Goal: Task Accomplishment & Management: Manage account settings

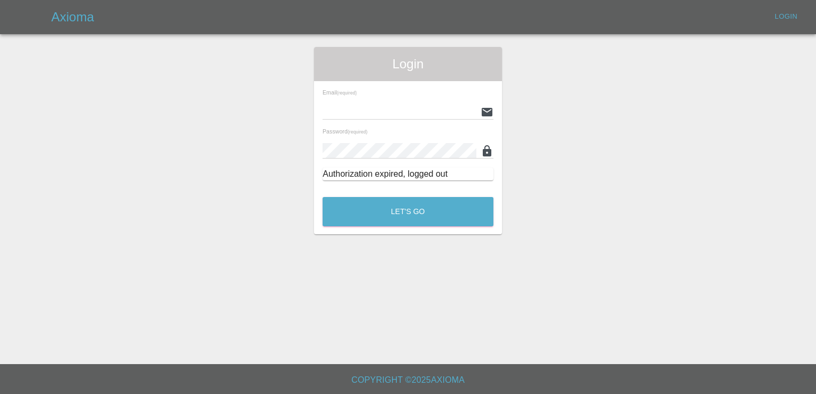
type input "[EMAIL_ADDRESS][DOMAIN_NAME]"
click at [392, 180] on div "Authorization expired, logged out" at bounding box center [407, 174] width 171 height 13
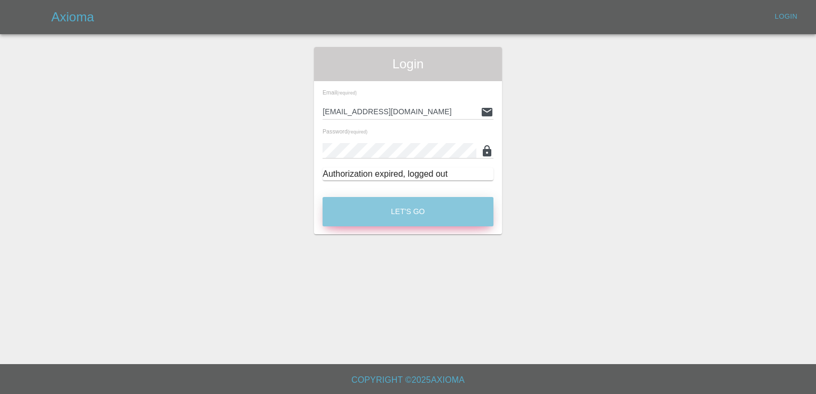
click at [392, 203] on button "Let's Go" at bounding box center [407, 211] width 171 height 29
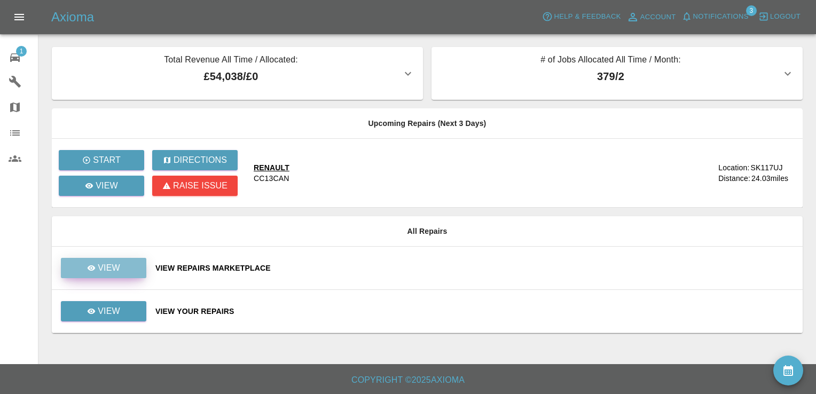
click at [117, 277] on link "View" at bounding box center [103, 268] width 85 height 20
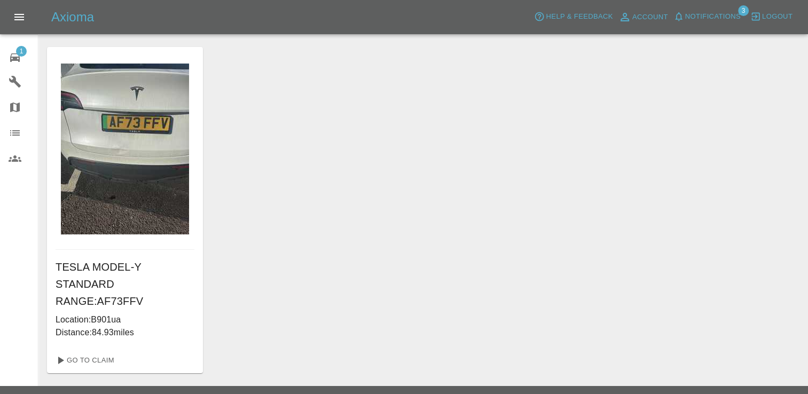
click at [144, 155] on img at bounding box center [125, 149] width 128 height 171
click at [94, 352] on link "Go To Claim" at bounding box center [84, 360] width 66 height 17
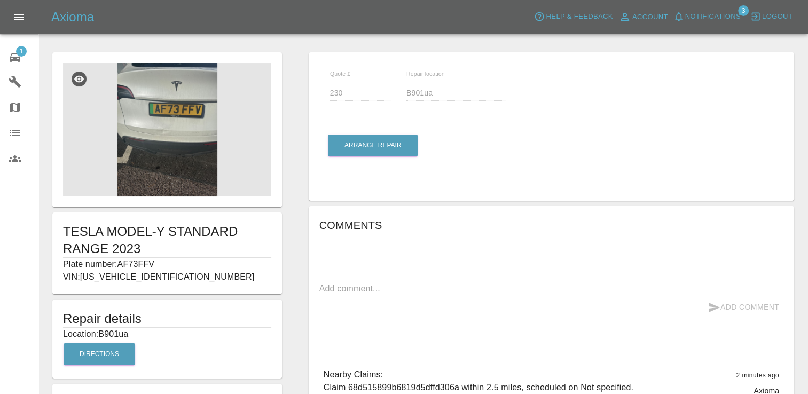
click at [191, 91] on img at bounding box center [167, 129] width 208 height 133
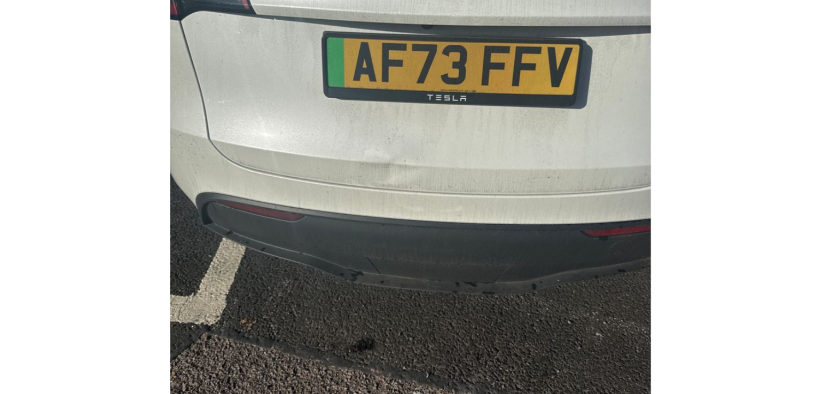
click at [523, 160] on img at bounding box center [408, 166] width 421 height 247
click at [552, 125] on img at bounding box center [408, 166] width 421 height 247
click at [267, 148] on img at bounding box center [408, 166] width 421 height 247
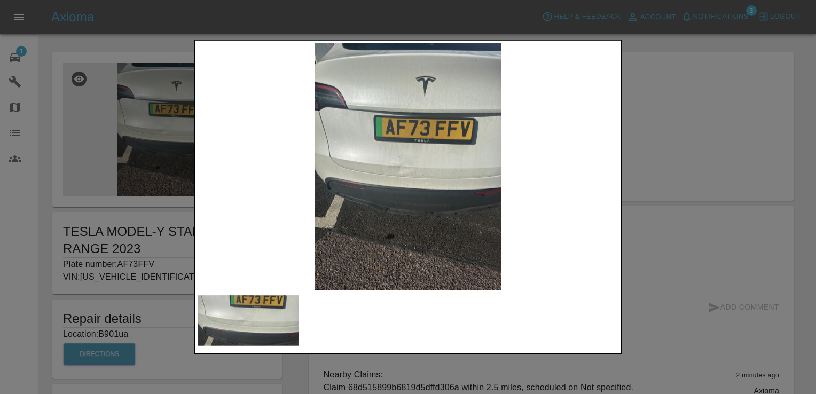
click at [680, 107] on div at bounding box center [408, 197] width 816 height 394
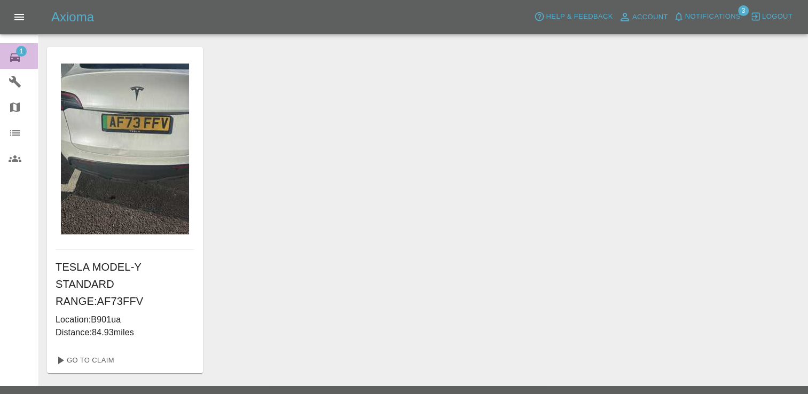
click at [17, 50] on span "1" at bounding box center [21, 51] width 11 height 11
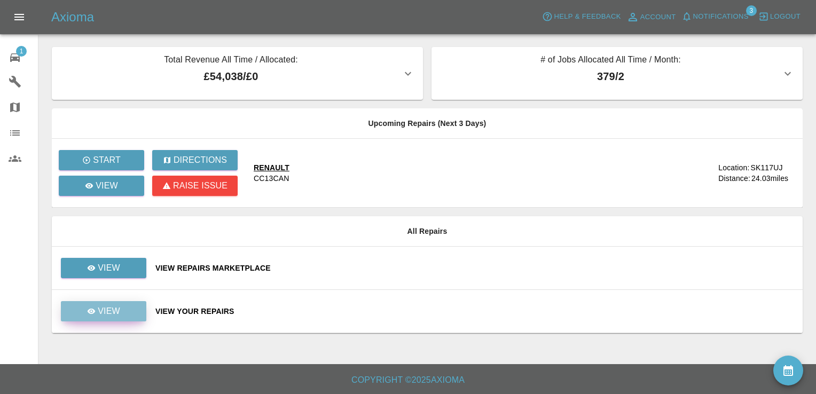
click at [113, 311] on p "View" at bounding box center [109, 311] width 22 height 13
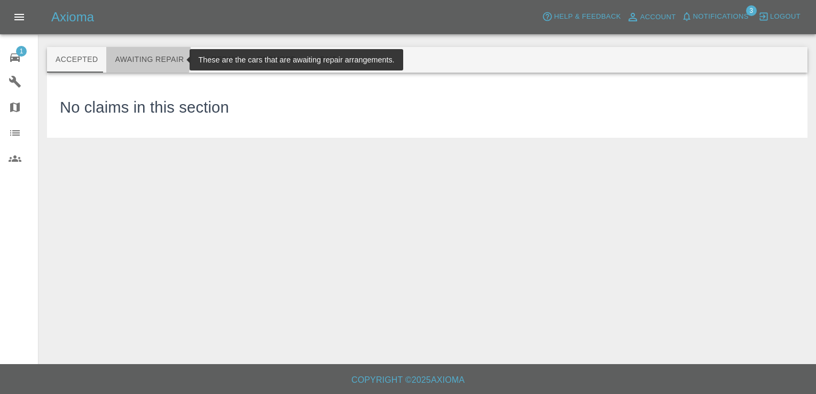
click at [129, 56] on button "Awaiting Repair" at bounding box center [149, 60] width 86 height 26
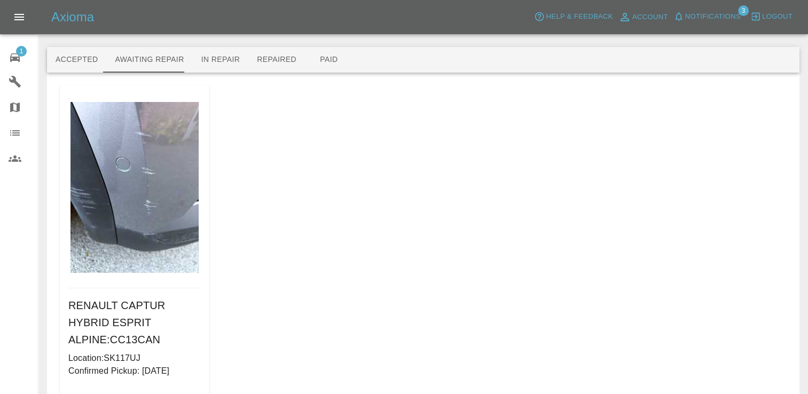
click at [109, 390] on link "Go To Claim" at bounding box center [97, 398] width 66 height 17
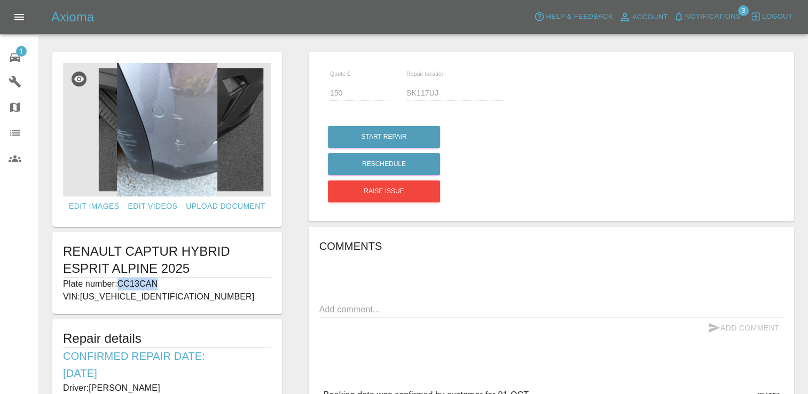
drag, startPoint x: 164, startPoint y: 281, endPoint x: 117, endPoint y: 282, distance: 47.0
click at [117, 282] on p "Plate number: CC13CAN" at bounding box center [167, 284] width 208 height 13
copy p "CC13CAN"
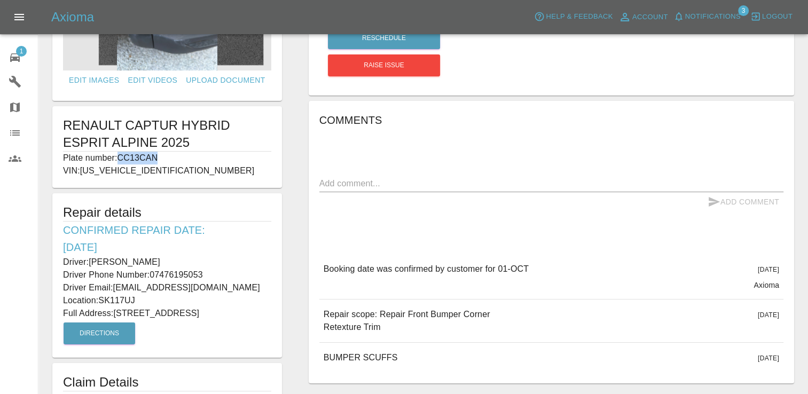
scroll to position [127, 0]
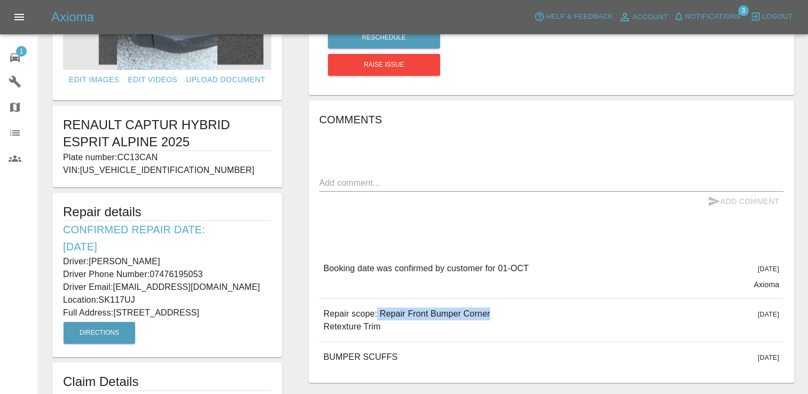
drag, startPoint x: 502, startPoint y: 311, endPoint x: 375, endPoint y: 306, distance: 126.6
click at [375, 306] on div "Repair scope: Repair Front Bumper Corner Retexture Trim [DATE]" at bounding box center [551, 320] width 464 height 43
click at [392, 321] on p "Repair scope: Repair Front Bumper Corner Retexture Trim" at bounding box center [406, 320] width 167 height 26
drag, startPoint x: 380, startPoint y: 328, endPoint x: 317, endPoint y: 311, distance: 65.3
click at [317, 311] on div "Comments x Add Comment Booking date was confirmed by customer for 01-[DATE][DAT…" at bounding box center [551, 241] width 485 height 283
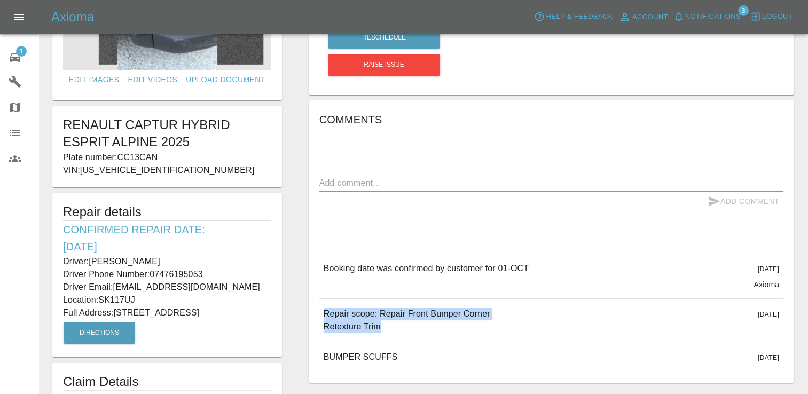
copy p "Repair scope: Repair Front Bumper Corner Retexture Trim"
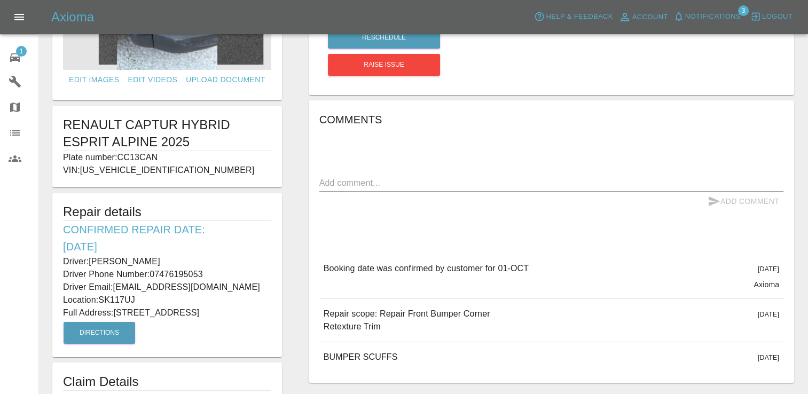
click at [370, 216] on div "Comments x Add Comment Booking date was confirmed by customer for 01-[DATE][DAT…" at bounding box center [551, 242] width 464 height 262
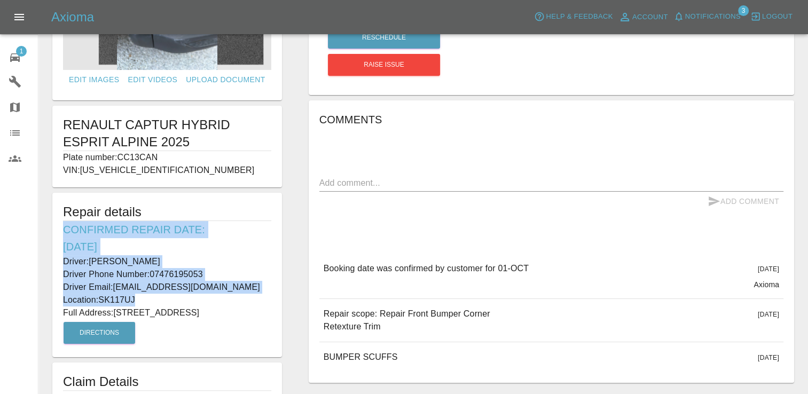
drag, startPoint x: 236, startPoint y: 304, endPoint x: 64, endPoint y: 229, distance: 188.1
click at [64, 229] on div "Repair details Confirmed Repair Date: [DATE] Driver: [PERSON_NAME] Driver Phone…" at bounding box center [167, 275] width 230 height 164
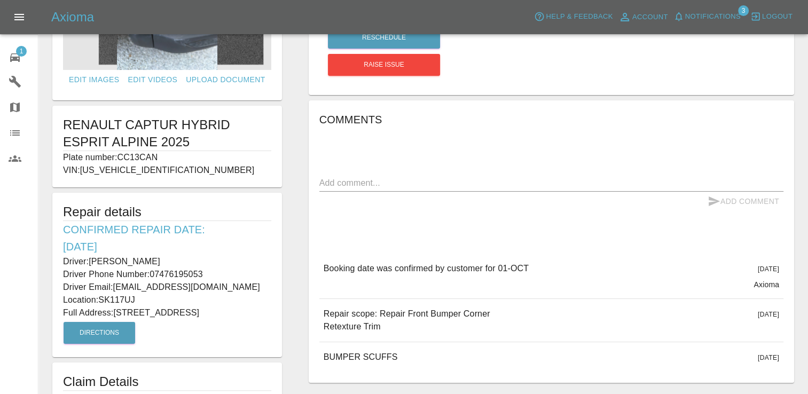
click at [245, 321] on div "Repair details Confirmed Repair Date: [DATE] Driver: [PERSON_NAME] Driver Phone…" at bounding box center [167, 275] width 230 height 164
drag, startPoint x: 234, startPoint y: 313, endPoint x: 66, endPoint y: 210, distance: 197.5
click at [66, 210] on div "Repair details Confirmed Repair Date: [DATE] Driver: [PERSON_NAME] Driver Phone…" at bounding box center [167, 275] width 230 height 164
copy div "Repair details Confirmed Repair Date: [DATE] Driver: [PERSON_NAME] Driver Phone…"
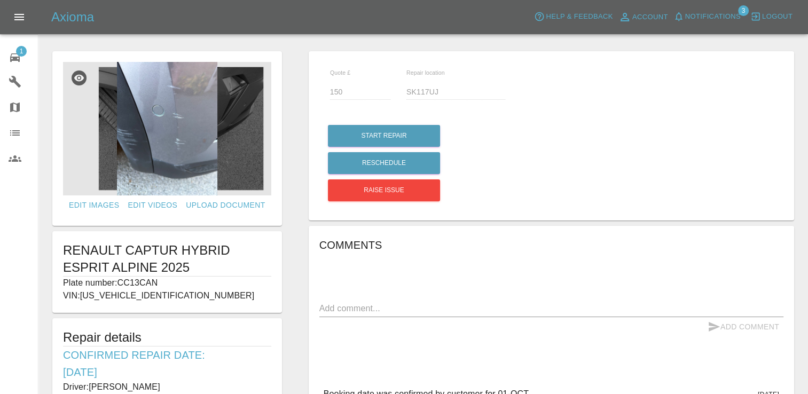
scroll to position [0, 0]
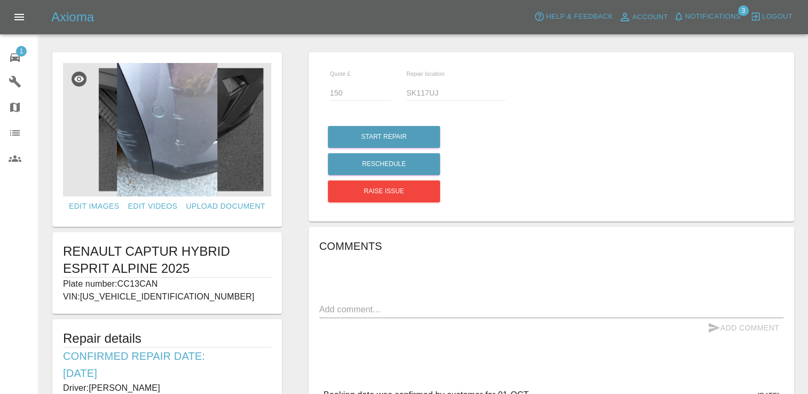
click at [622, 112] on div "Quote £ 150 Repair location SK117UJ" at bounding box center [551, 90] width 464 height 55
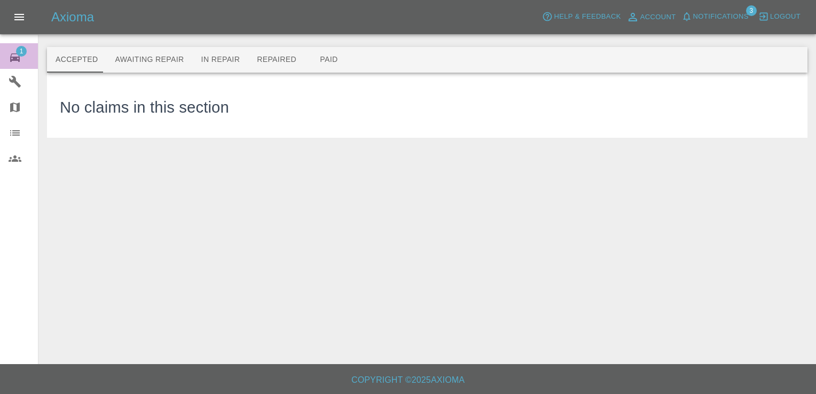
click at [15, 46] on link "1 Repair home" at bounding box center [19, 56] width 38 height 26
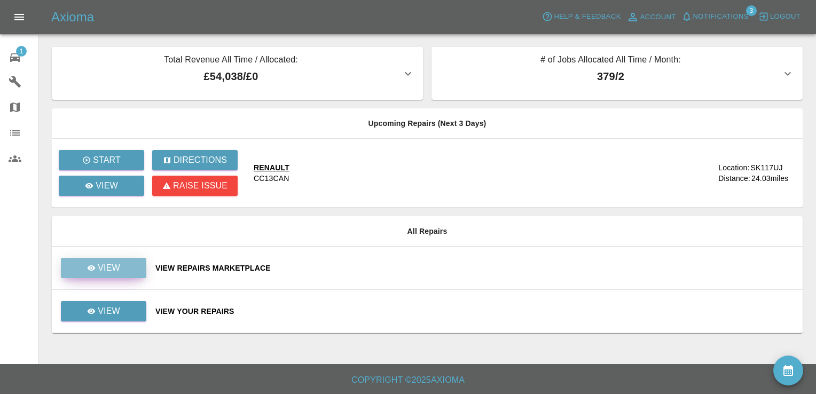
click at [109, 268] on p "View" at bounding box center [109, 268] width 22 height 13
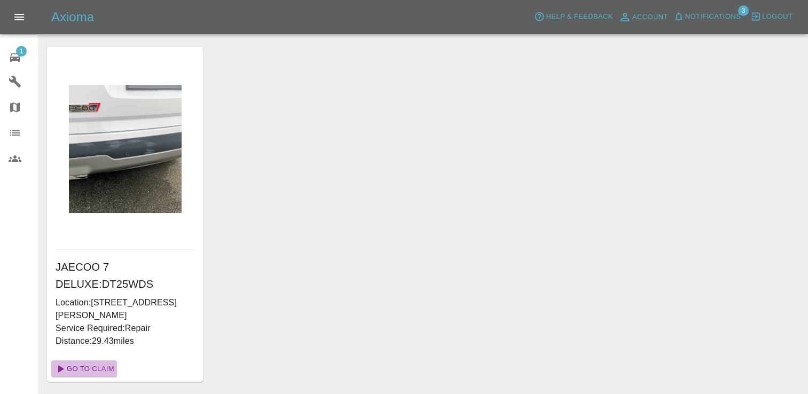
click at [92, 367] on link "Go To Claim" at bounding box center [84, 368] width 66 height 17
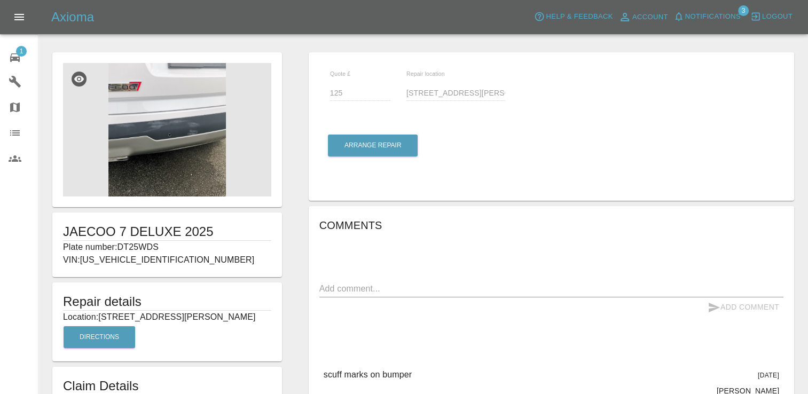
drag, startPoint x: 415, startPoint y: 364, endPoint x: 310, endPoint y: 375, distance: 106.3
click at [310, 375] on div "Comments x Add Comment scuff marks on bumper [DATE] [PERSON_NAME] scuff marks o…" at bounding box center [551, 310] width 485 height 209
copy p "scuff marks on bumper"
click at [22, 52] on span "1" at bounding box center [21, 51] width 11 height 11
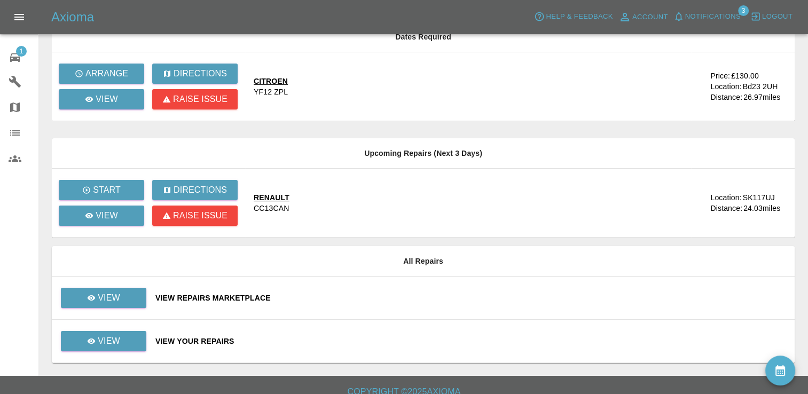
scroll to position [97, 0]
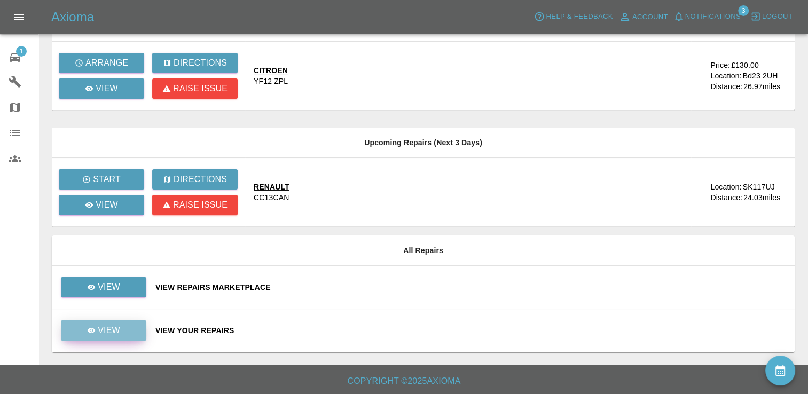
click at [132, 331] on link "View" at bounding box center [103, 330] width 85 height 20
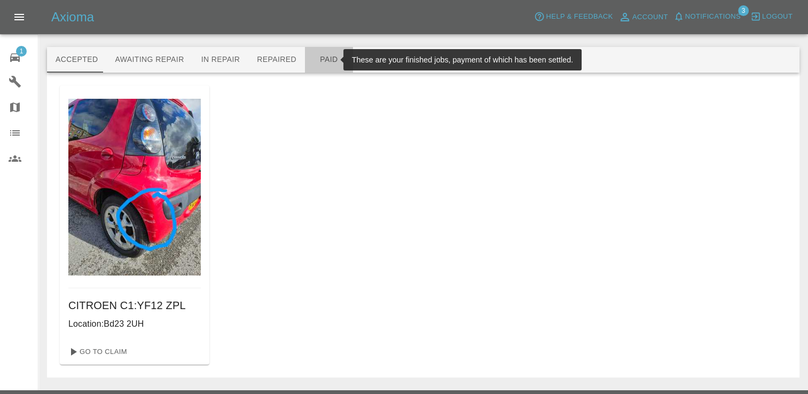
click at [309, 62] on button "Paid" at bounding box center [329, 60] width 48 height 26
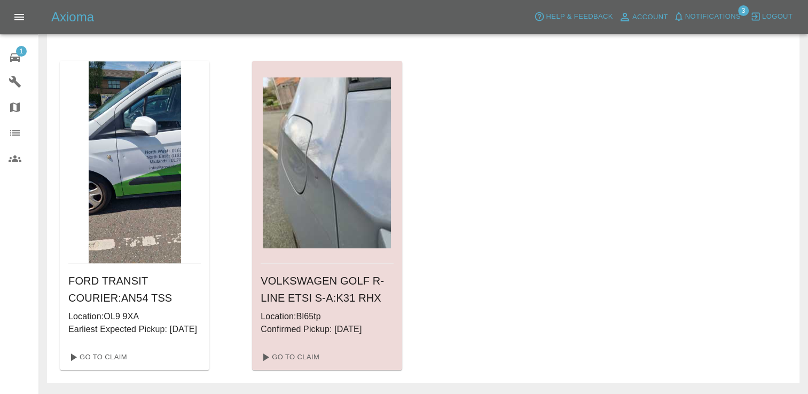
scroll to position [380, 0]
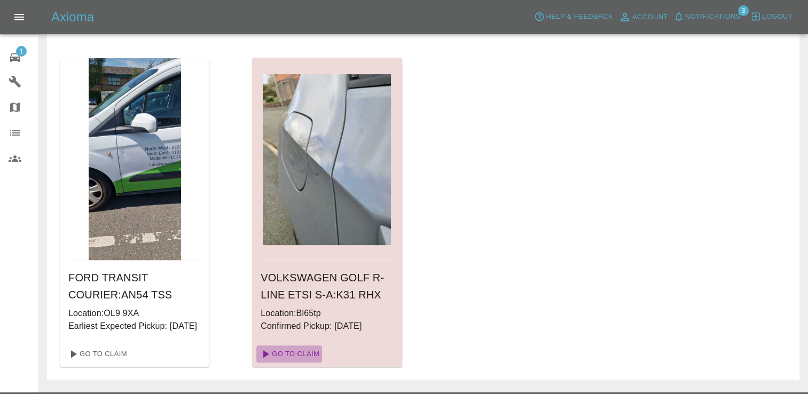
click at [304, 350] on link "Go To Claim" at bounding box center [289, 353] width 66 height 17
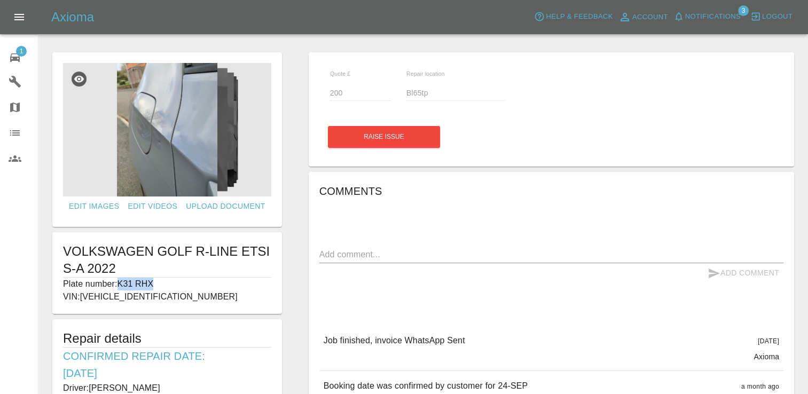
drag, startPoint x: 156, startPoint y: 283, endPoint x: 118, endPoint y: 278, distance: 38.2
click at [118, 278] on p "Plate number: K31 RHX" at bounding box center [167, 284] width 208 height 13
copy p "K31 RHX"
click at [22, 54] on span "1" at bounding box center [21, 51] width 11 height 11
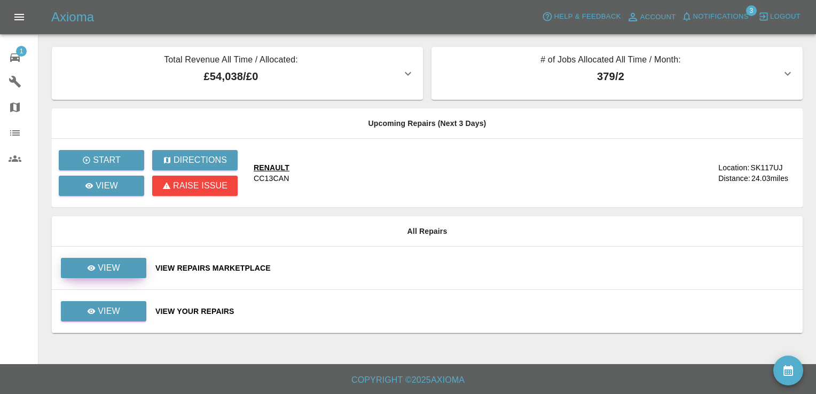
click at [137, 258] on td "View" at bounding box center [99, 268] width 95 height 43
click at [135, 259] on link "View" at bounding box center [103, 268] width 85 height 20
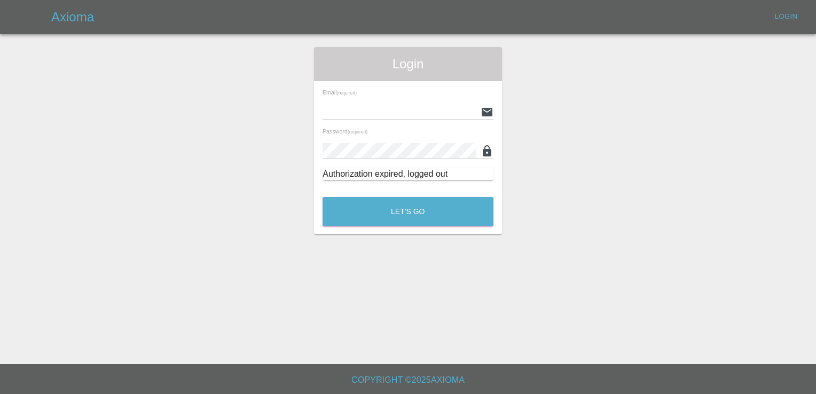
type input "[EMAIL_ADDRESS][DOMAIN_NAME]"
drag, startPoint x: 345, startPoint y: 298, endPoint x: 373, endPoint y: 270, distance: 39.6
click at [336, 284] on main "Login Email (required) INFO@VEHICLESMARTREPAIRS.CO.UK Password (required) Autho…" at bounding box center [408, 182] width 816 height 364
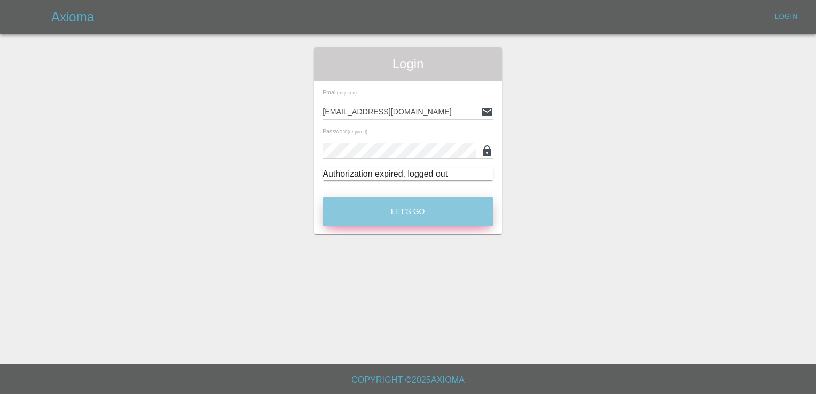
click at [412, 201] on button "Let's Go" at bounding box center [407, 211] width 171 height 29
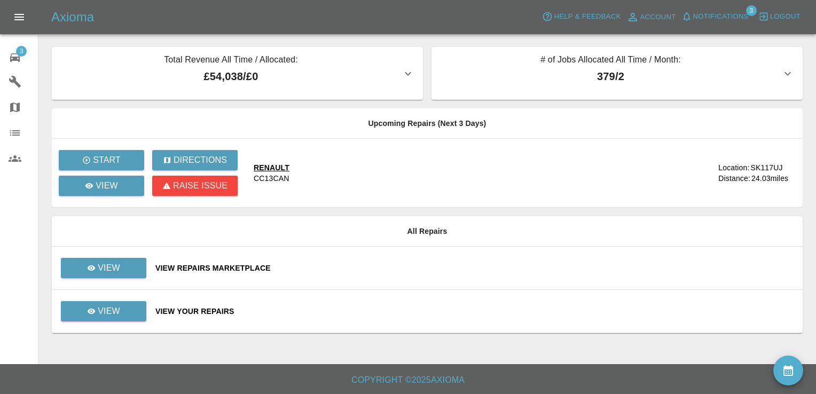
click at [114, 254] on td "View" at bounding box center [99, 268] width 95 height 43
click at [96, 267] on icon at bounding box center [91, 268] width 9 height 9
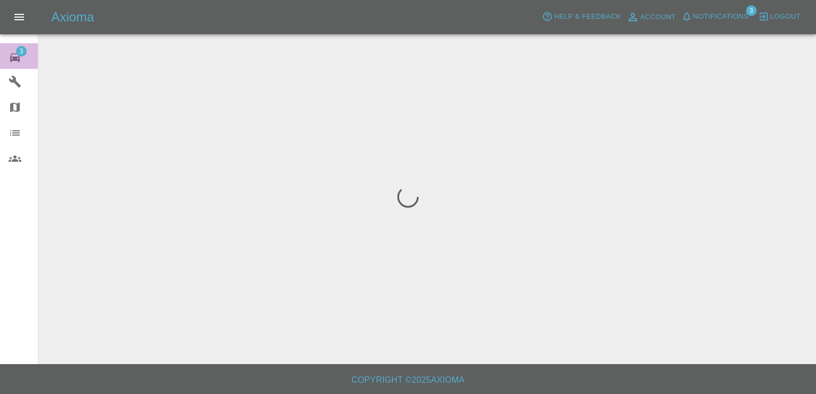
click at [19, 47] on span "3" at bounding box center [21, 51] width 11 height 11
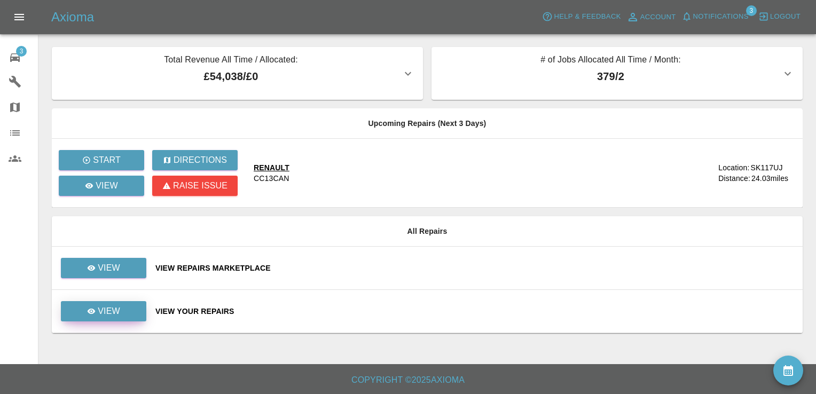
click at [130, 305] on link "View" at bounding box center [103, 311] width 85 height 20
click at [123, 319] on link "View" at bounding box center [103, 311] width 85 height 20
click at [126, 314] on link "View" at bounding box center [103, 311] width 85 height 20
click at [121, 309] on link "View" at bounding box center [103, 311] width 85 height 20
click at [123, 265] on link "View" at bounding box center [103, 268] width 85 height 20
